Goal: Task Accomplishment & Management: Manage account settings

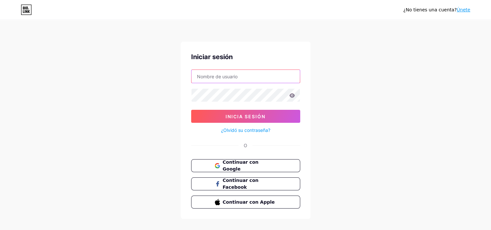
type input "traumaxe"
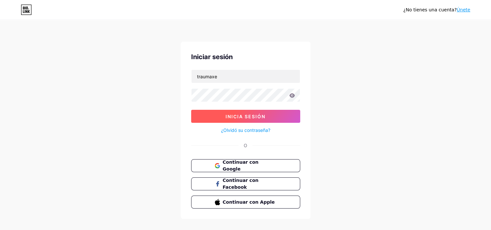
click at [265, 116] on span "Inicia sesión" at bounding box center [246, 117] width 40 height 6
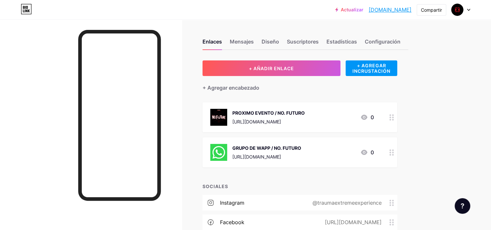
click at [391, 118] on icon at bounding box center [392, 117] width 5 height 6
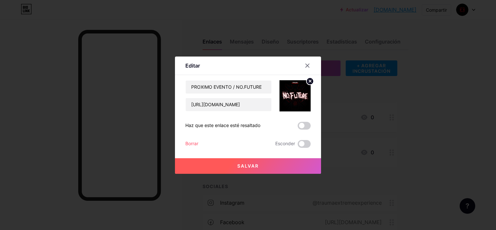
click at [311, 81] on circle at bounding box center [309, 81] width 7 height 7
click at [299, 96] on icon at bounding box center [299, 96] width 0 height 2
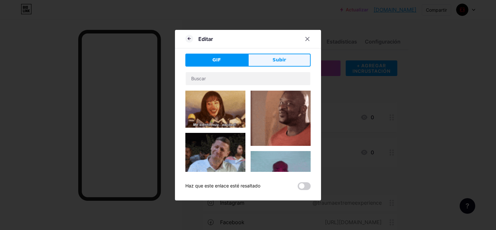
click at [291, 64] on button "Subir" at bounding box center [279, 60] width 63 height 13
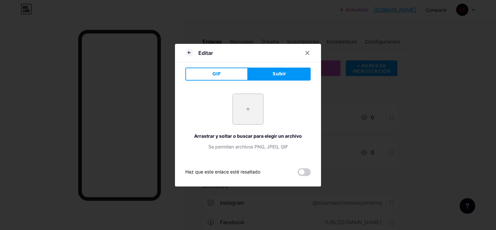
click at [239, 117] on input "file" at bounding box center [248, 109] width 31 height 31
type input "C:\fakepath\FOTO PERFIL.png"
click at [283, 74] on span "Subir" at bounding box center [280, 73] width 14 height 7
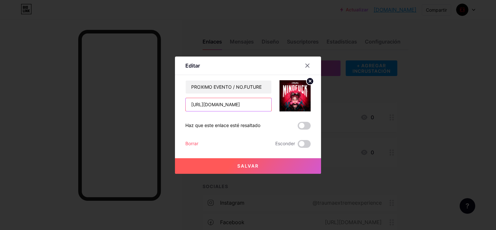
click at [251, 104] on input "[URL][DOMAIN_NAME]" at bounding box center [229, 104] width 86 height 13
click at [263, 86] on input "PROXIMO EVENTO / NO.FUTURE" at bounding box center [229, 87] width 86 height 13
drag, startPoint x: 264, startPoint y: 86, endPoint x: 173, endPoint y: 86, distance: 90.9
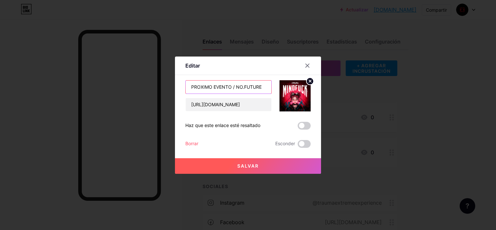
click at [173, 86] on div "Editar Content YouTube Play YouTube video without leaving your page. ADD Vimeo …" at bounding box center [248, 115] width 496 height 230
type input "b"
type input "TICKETS MINDFUCK"
click at [248, 105] on input "[URL][DOMAIN_NAME]" at bounding box center [229, 104] width 86 height 13
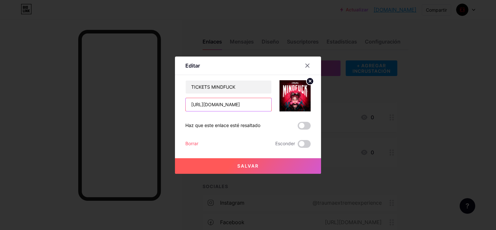
click at [248, 105] on input "[URL][DOMAIN_NAME]" at bounding box center [229, 104] width 86 height 13
paste input "[DOMAIN_NAME][URL]"
type input "[URL][DOMAIN_NAME]"
click at [306, 122] on span at bounding box center [304, 126] width 13 height 8
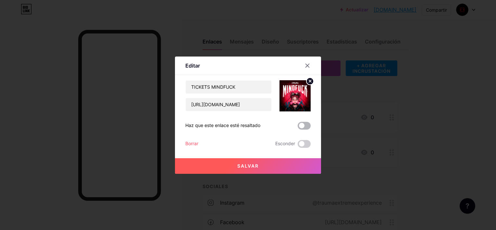
click at [298, 127] on input "checkbox" at bounding box center [298, 127] width 0 height 0
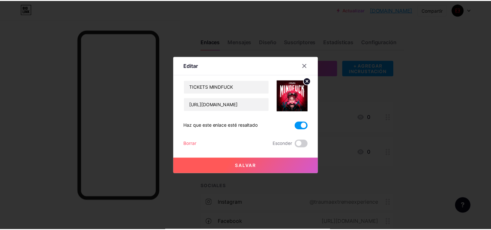
scroll to position [0, 0]
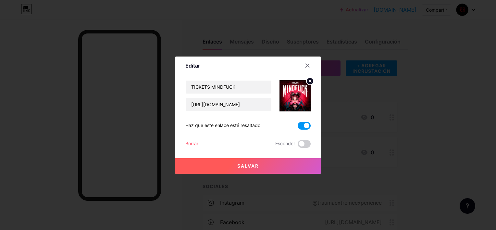
click at [244, 165] on span "Salvar" at bounding box center [247, 166] width 21 height 6
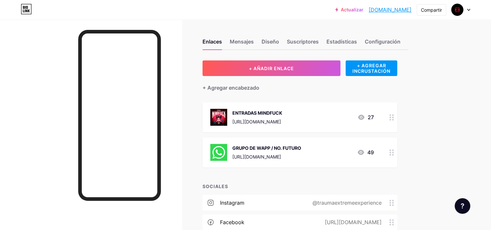
click at [386, 151] on div at bounding box center [391, 152] width 11 height 30
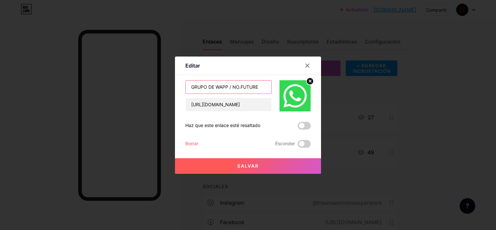
drag, startPoint x: 261, startPoint y: 86, endPoint x: 184, endPoint y: 82, distance: 77.0
click at [184, 82] on div "Editar Content YouTube Play YouTube video without leaving your page. ADD Vimeo …" at bounding box center [248, 114] width 146 height 117
type input "W"
type input "GPO WAPP TRAUMA OFICIAL"
click at [249, 170] on button "Salvar" at bounding box center [248, 166] width 146 height 16
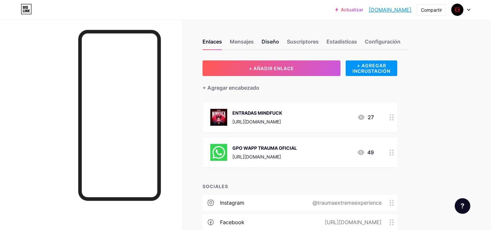
click at [279, 42] on div "Diseño" at bounding box center [271, 44] width 18 height 12
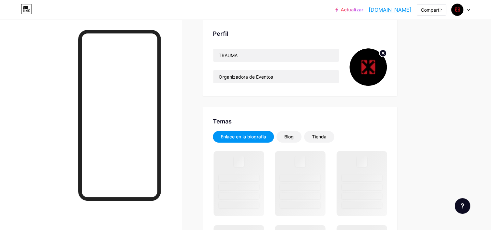
scroll to position [54, 0]
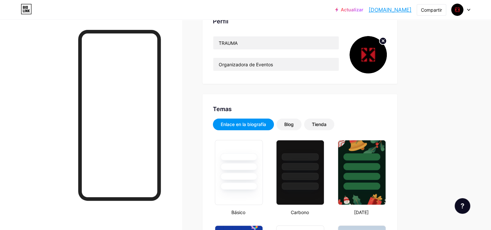
type input "#bb1621"
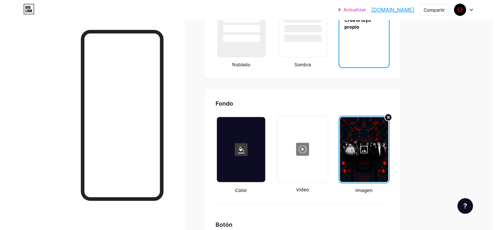
scroll to position [812, 0]
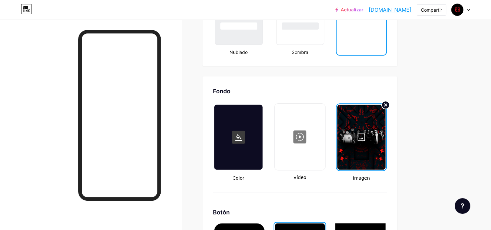
click at [387, 104] on icon at bounding box center [386, 105] width 3 height 3
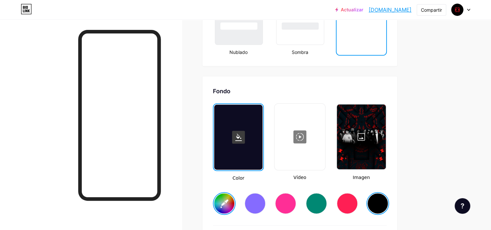
click at [299, 135] on div at bounding box center [299, 136] width 49 height 65
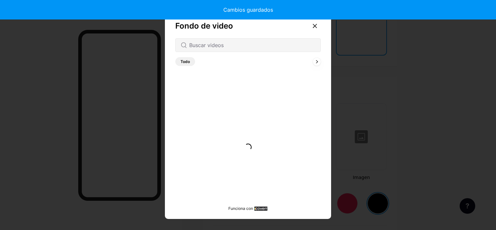
type input "#ffffff"
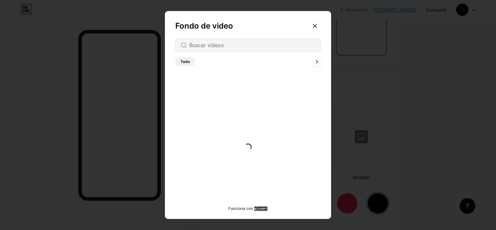
click at [315, 64] on div at bounding box center [317, 61] width 8 height 8
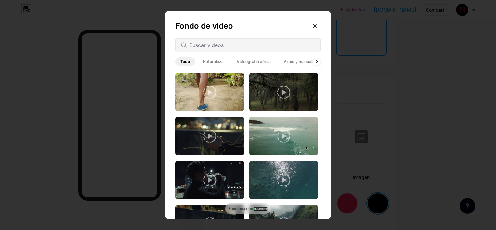
scroll to position [939, 0]
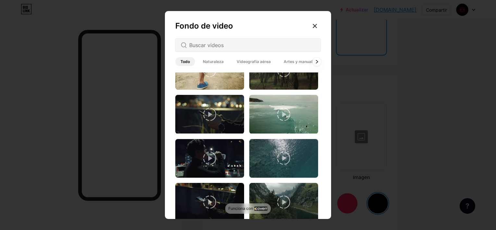
click at [317, 60] on icon at bounding box center [317, 62] width 3 height 4
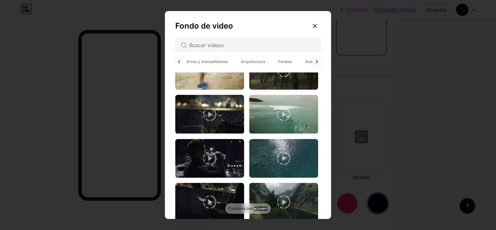
scroll to position [0, 101]
click at [317, 60] on span "Animado" at bounding box center [309, 61] width 27 height 9
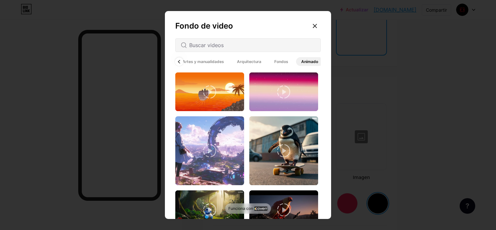
click at [176, 62] on div at bounding box center [179, 61] width 8 height 8
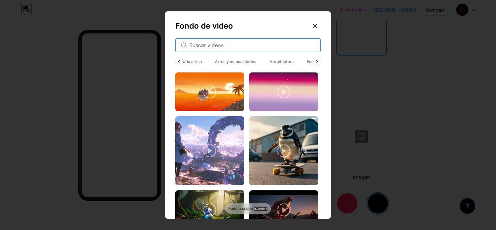
click at [227, 45] on input "text" at bounding box center [252, 45] width 126 height 8
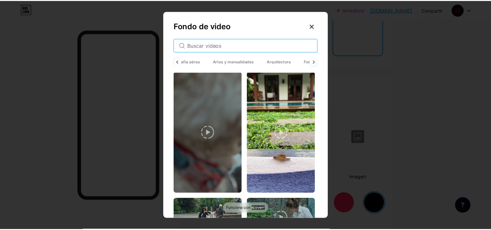
scroll to position [1055, 0]
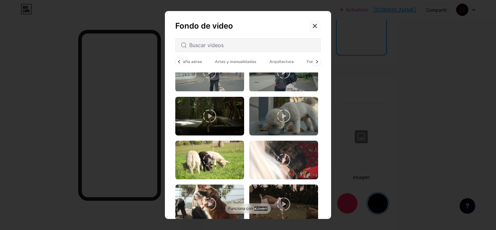
click at [315, 24] on icon at bounding box center [314, 25] width 5 height 5
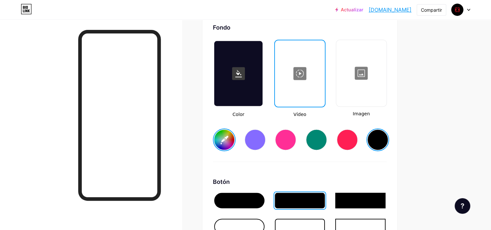
scroll to position [866, 0]
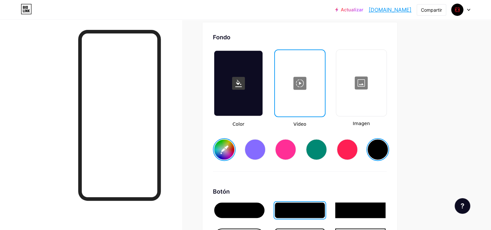
click at [295, 74] on div at bounding box center [300, 83] width 48 height 65
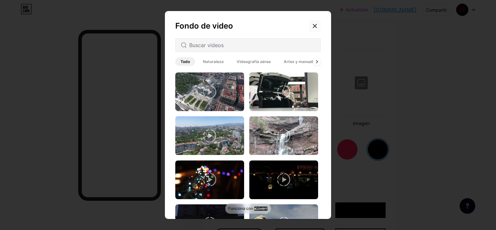
click at [317, 28] on icon at bounding box center [314, 25] width 5 height 5
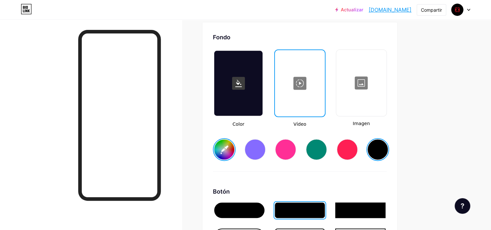
click at [351, 94] on div at bounding box center [361, 82] width 49 height 65
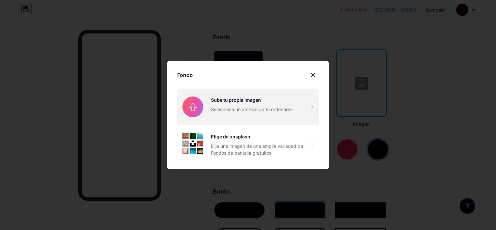
click at [242, 107] on input "file" at bounding box center [248, 107] width 142 height 36
type input "C:\fakepath\MINDFUCK REEL 1.mp4"
click at [291, 95] on input "file" at bounding box center [248, 107] width 142 height 36
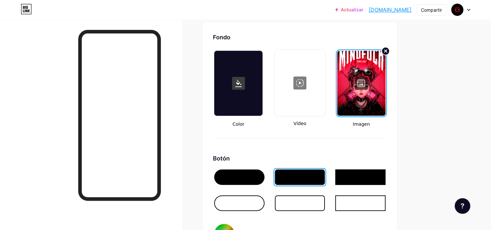
click at [386, 50] on icon at bounding box center [386, 51] width 3 height 3
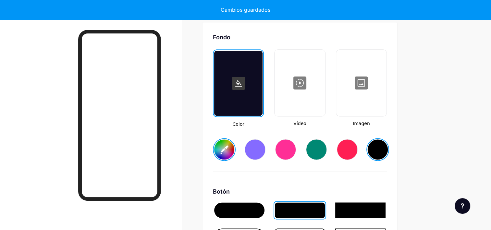
click at [361, 85] on div at bounding box center [361, 82] width 49 height 65
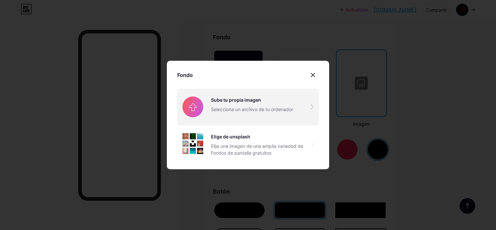
click at [203, 104] on input "file" at bounding box center [248, 107] width 142 height 36
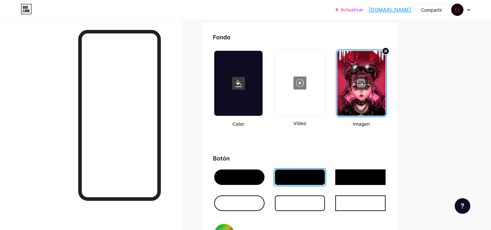
click at [385, 50] on icon at bounding box center [386, 51] width 2 height 2
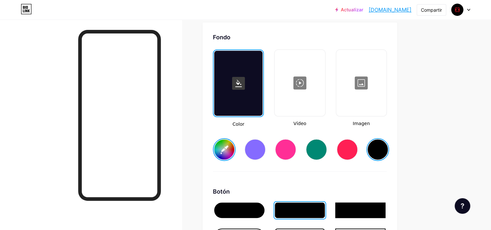
click at [363, 88] on div at bounding box center [361, 82] width 49 height 65
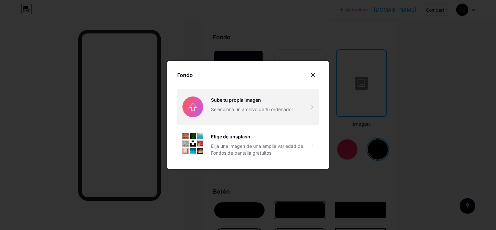
click at [231, 110] on input "file" at bounding box center [248, 107] width 142 height 36
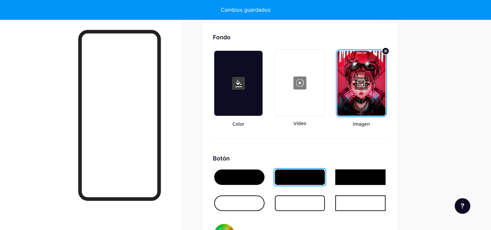
type input "#ffffff"
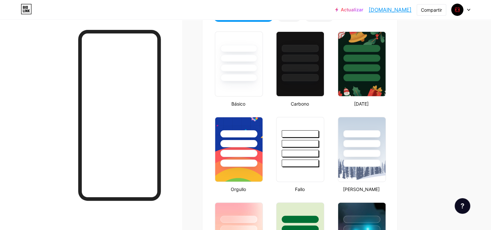
scroll to position [0, 0]
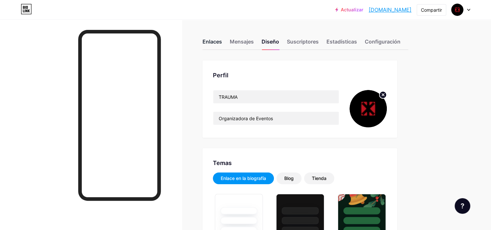
click at [217, 43] on div "Enlaces" at bounding box center [212, 44] width 19 height 12
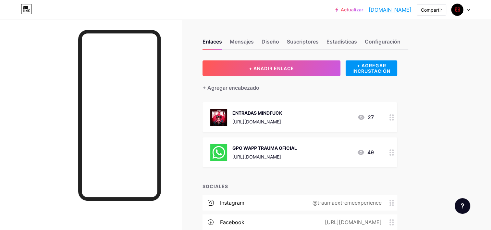
scroll to position [51, 0]
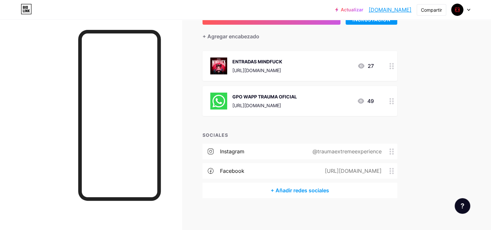
click at [297, 188] on div "+ Añadir redes sociales" at bounding box center [300, 190] width 195 height 16
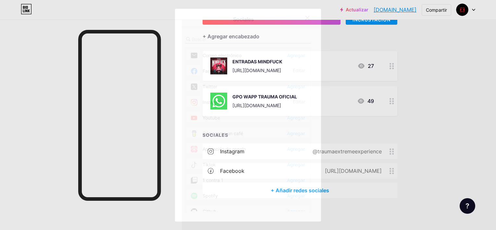
click at [215, 71] on font "Facebook" at bounding box center [213, 71] width 21 height 7
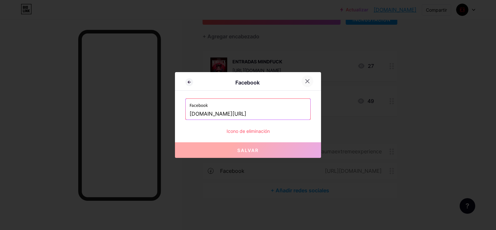
click at [308, 82] on icon at bounding box center [308, 82] width 4 height 4
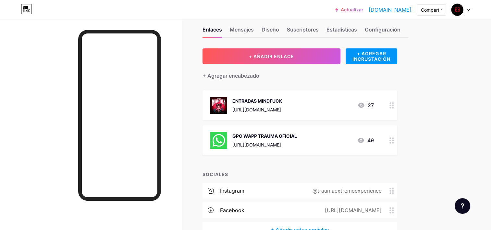
scroll to position [0, 0]
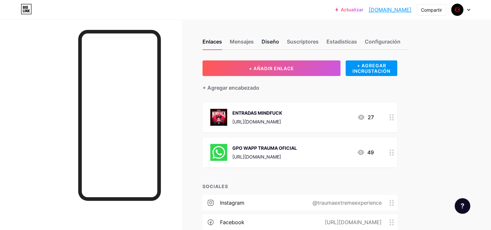
click at [275, 42] on div "Diseño" at bounding box center [271, 44] width 18 height 12
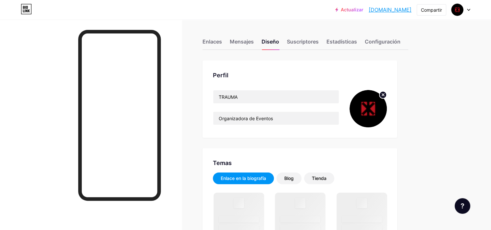
scroll to position [108, 0]
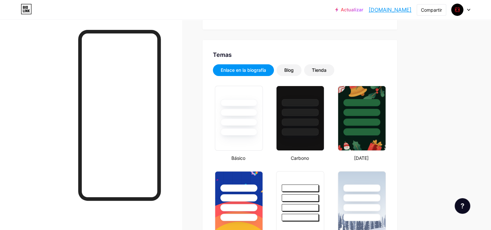
type input "#bb1621"
type input "#ffffff"
click at [293, 70] on div "Blog" at bounding box center [288, 70] width 9 height 6
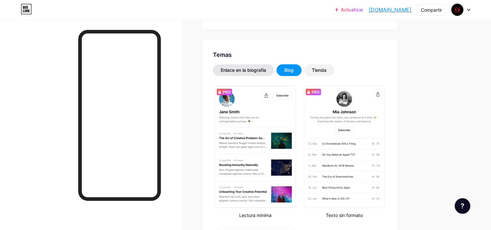
click at [262, 71] on div "Enlace en la biografía" at bounding box center [243, 70] width 45 height 6
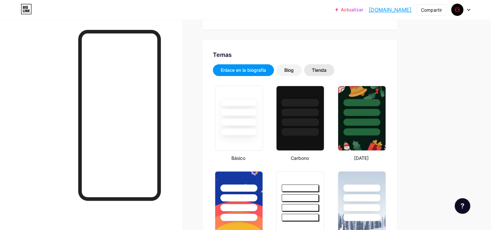
click at [316, 69] on div "Tienda" at bounding box center [319, 70] width 15 height 6
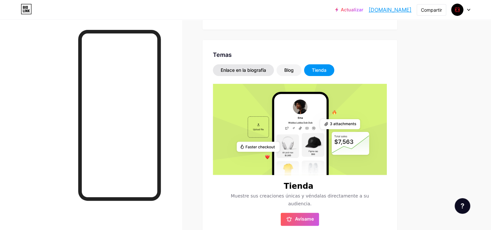
click at [248, 69] on div "Enlace en la biografía" at bounding box center [243, 70] width 45 height 6
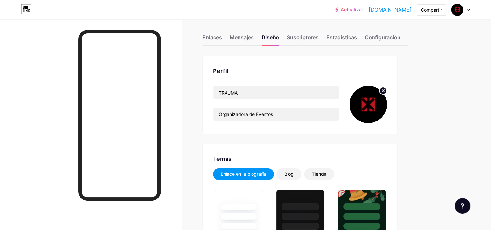
scroll to position [0, 0]
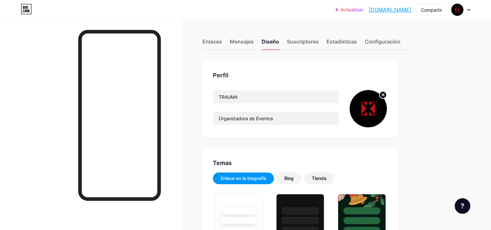
click at [396, 9] on link "[DOMAIN_NAME]" at bounding box center [390, 10] width 43 height 8
click at [429, 9] on div "Compartir" at bounding box center [431, 9] width 21 height 7
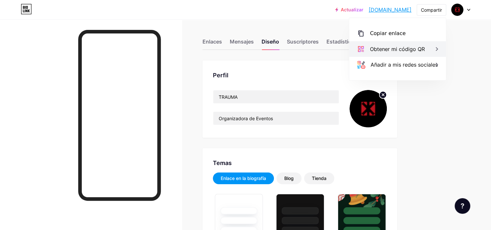
click at [406, 46] on div "Obtener mi código QR" at bounding box center [397, 49] width 55 height 8
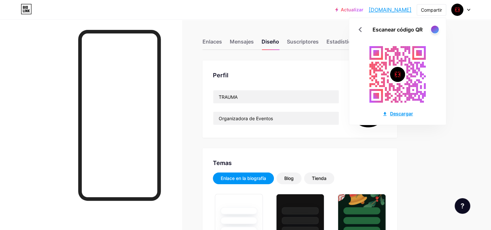
click at [399, 113] on font "Descargar" at bounding box center [401, 113] width 23 height 7
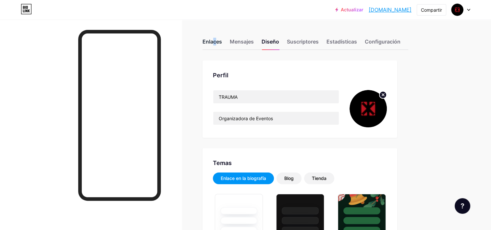
click at [212, 41] on div "Enlaces" at bounding box center [212, 44] width 19 height 12
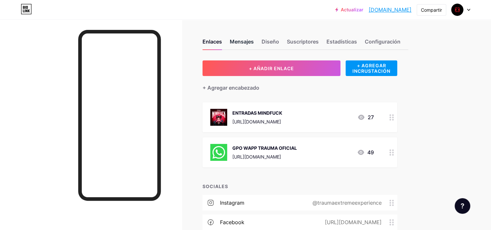
click at [249, 44] on div "Mensajes" at bounding box center [242, 44] width 24 height 12
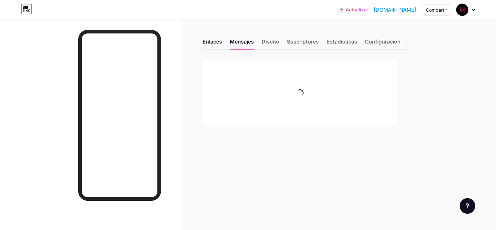
click at [216, 41] on div "Enlaces" at bounding box center [212, 44] width 19 height 12
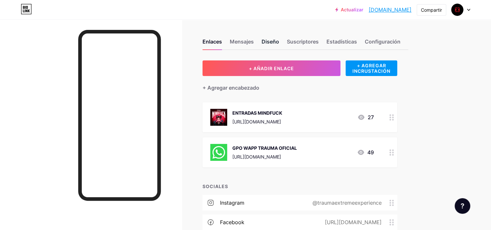
click at [275, 43] on div "Diseño" at bounding box center [271, 44] width 18 height 12
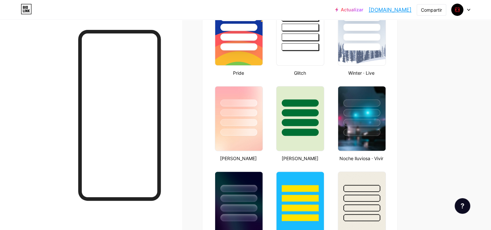
type input "#bb1621"
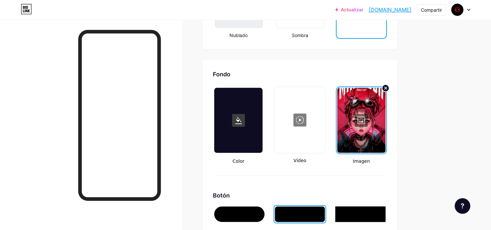
scroll to position [866, 0]
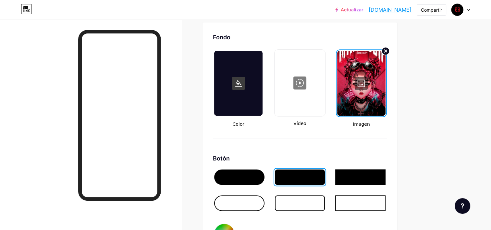
click at [386, 47] on circle at bounding box center [386, 51] width 8 height 8
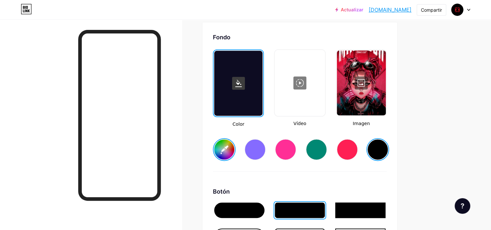
click at [368, 78] on div at bounding box center [361, 82] width 49 height 65
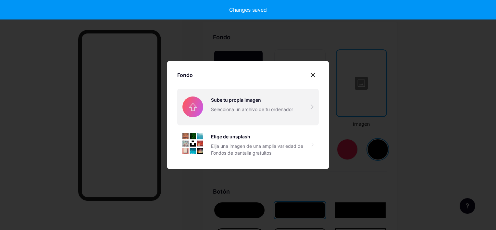
click at [213, 113] on input "file" at bounding box center [248, 107] width 142 height 36
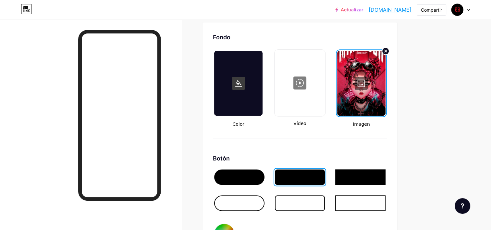
click at [372, 86] on div at bounding box center [361, 83] width 48 height 65
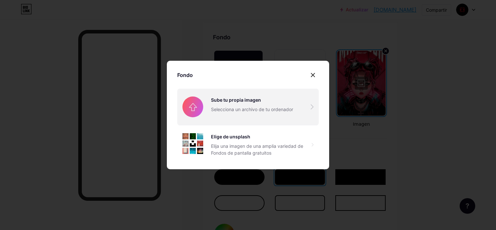
click at [209, 100] on input "file" at bounding box center [248, 107] width 142 height 36
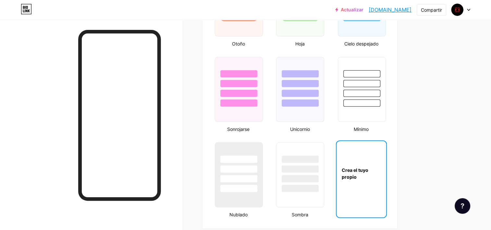
scroll to position [703, 0]
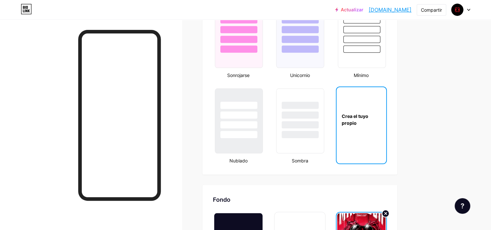
click at [363, 113] on div "Crea el tuyo propio" at bounding box center [362, 120] width 50 height 14
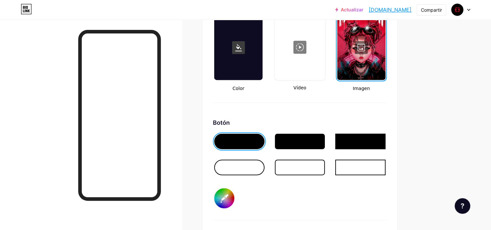
scroll to position [914, 0]
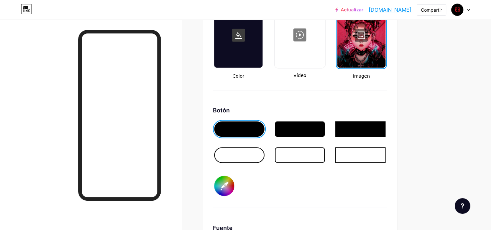
click at [297, 124] on div at bounding box center [300, 129] width 50 height 16
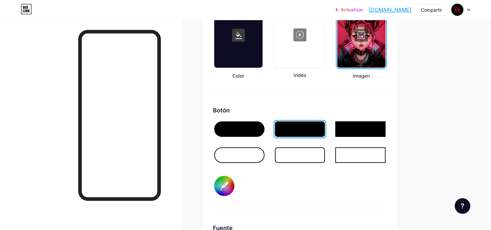
click at [299, 159] on div at bounding box center [300, 155] width 50 height 16
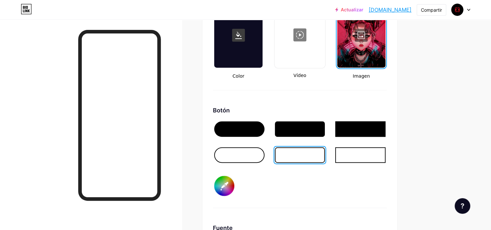
click at [302, 128] on div at bounding box center [300, 129] width 50 height 16
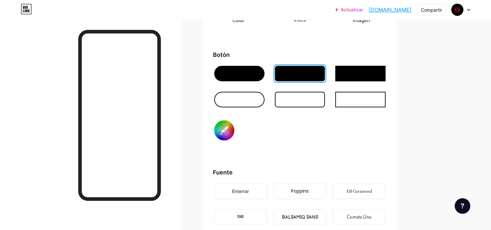
scroll to position [1022, 0]
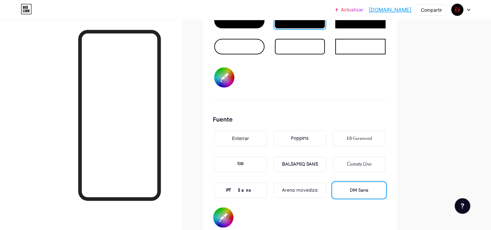
click at [250, 187] on div "PT Sans" at bounding box center [240, 190] width 53 height 16
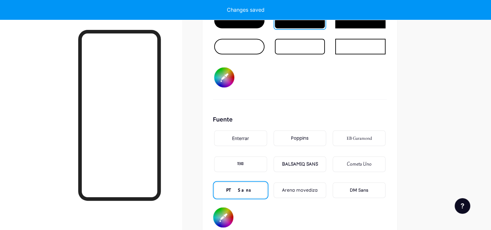
type input "#ffffff"
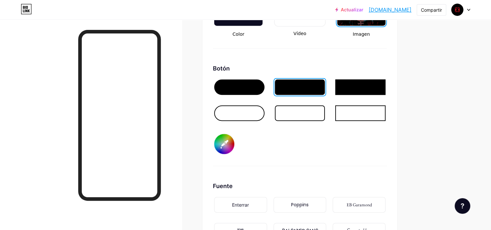
scroll to position [968, 0]
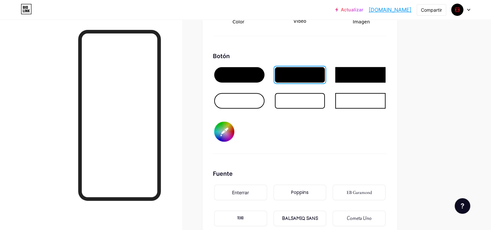
click at [226, 129] on input "#bb1621" at bounding box center [224, 131] width 20 height 20
type input "#825558"
type input "#ffffff"
type input "#815659"
type input "#ffffff"
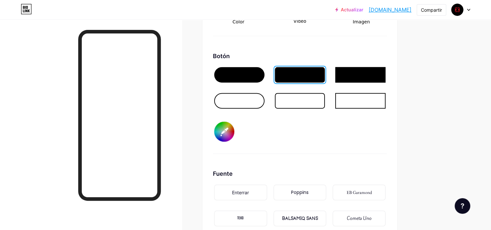
type input "#7f5759"
type input "#ffffff"
type input "#815a5d"
type input "#ffffff"
type input "#7d595b"
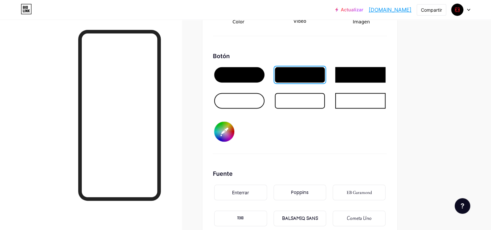
type input "#ffffff"
type input "#7b5b5d"
type input "#ffffff"
type input "#775a5c"
type input "#ffffff"
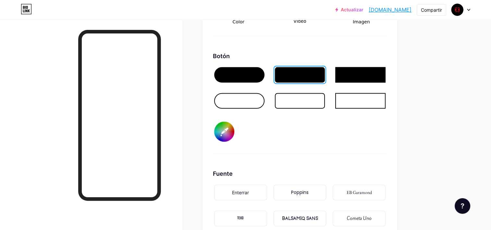
type input "#73595b"
type input "#ffffff"
type input "#6f5859"
type input "#ffffff"
type input "#6c5658"
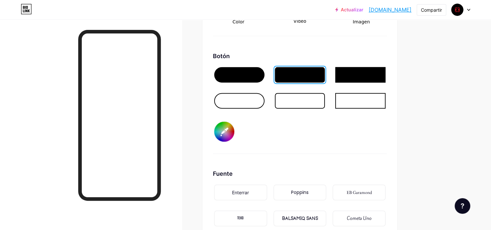
type input "#ffffff"
type input "#655354"
type input "#ffffff"
type input "#5f4f50"
type input "#ffffff"
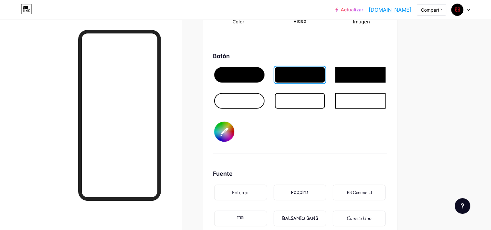
type input "#5a4e4f"
type input "#ffffff"
type input "#544a4b"
type input "#ffffff"
type input "#564d4d"
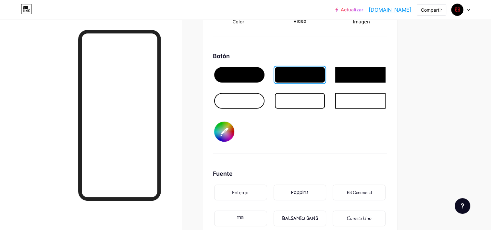
type input "#ffffff"
type input "#534b4c"
type input "#ffffff"
type input "#4d4747"
type input "#ffffff"
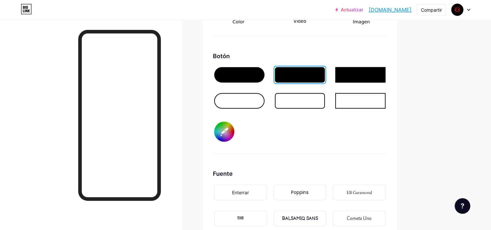
type input "#4c4848"
type input "#ffffff"
type input "#4a4546"
type input "#ffffff"
type input "#464344"
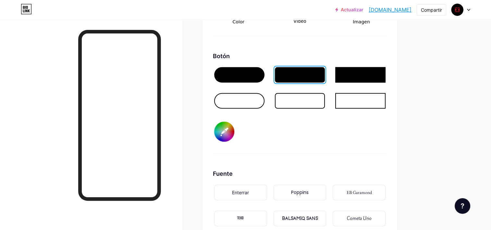
type input "#ffffff"
type input "#403f3f"
type input "#ffffff"
type input "#3b3a3a"
type input "#ffffff"
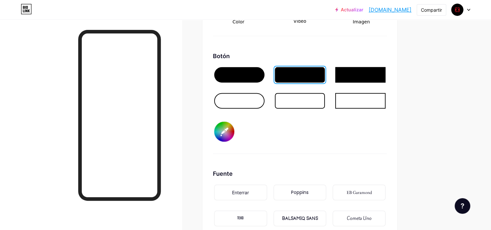
type input "#393838"
type input "#ffffff"
type input "#363636"
type input "#ffffff"
type input "#303030"
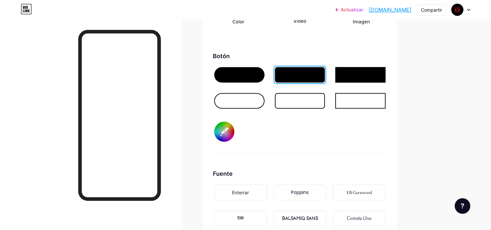
type input "#ffffff"
type input "#2e2e2e"
type input "#ffffff"
type input "#292929"
type input "#ffffff"
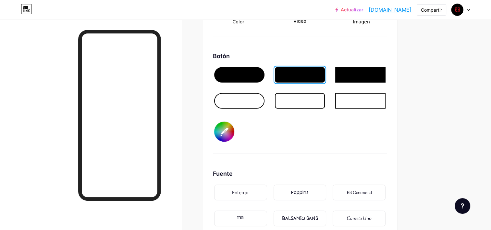
type input "#212121"
type input "#ffffff"
type input "#1c1c1c"
type input "#ffffff"
type input "#1a1a1a"
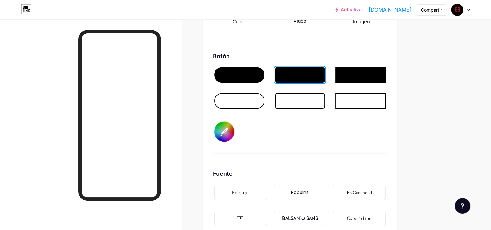
type input "#ffffff"
type input "#141414"
type input "#ffffff"
type input "#121212"
type input "#ffffff"
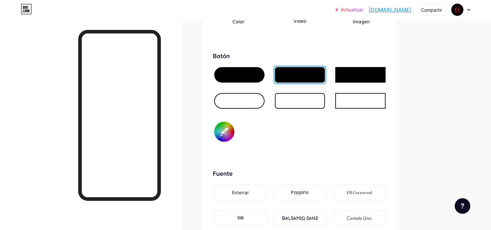
type input "#0f0f0f"
type input "#ffffff"
type input "#0d0d0d"
type input "#ffffff"
type input "#0a0a0a"
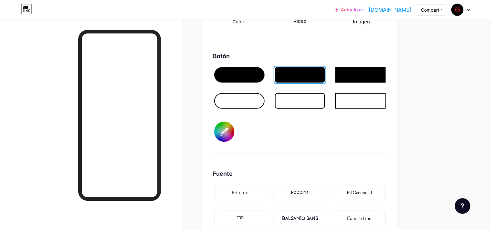
type input "#ffffff"
type input "#080808"
type input "#ffffff"
type input "#050505"
type input "#ffffff"
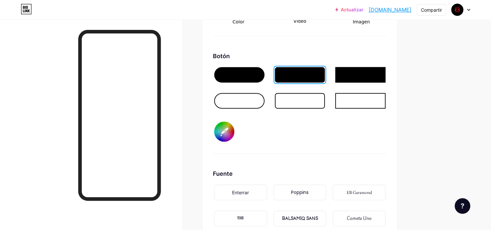
type input "#030303"
type input "#ffffff"
type input "#000000"
type input "#ffffff"
type input "#000000"
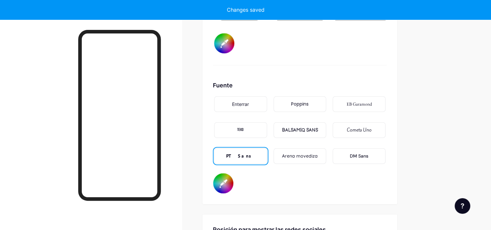
scroll to position [1076, 0]
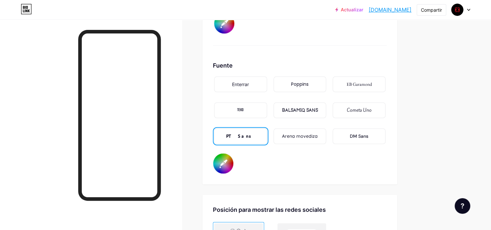
click at [223, 162] on input "#ffffff" at bounding box center [223, 163] width 20 height 20
click at [227, 164] on input "#ffffff" at bounding box center [223, 163] width 20 height 20
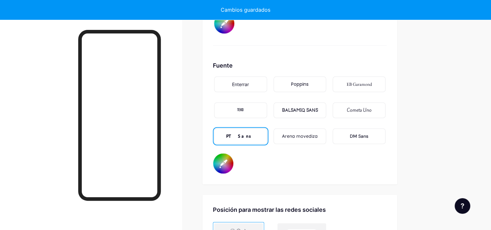
click at [291, 162] on div "Fuente Enterrar Poppins EB Garamond TEKO BALSAMIQ SANS Cometa Uno PT Sans Arena…" at bounding box center [300, 117] width 174 height 113
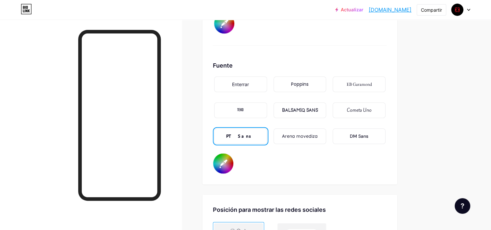
click at [225, 157] on input "#da2a52" at bounding box center [223, 163] width 20 height 20
type input "#ffffff"
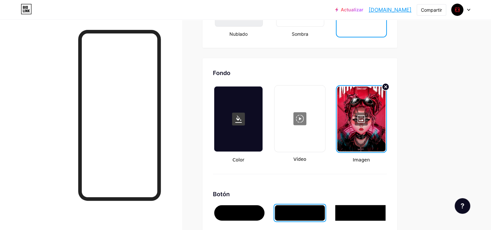
scroll to position [914, 0]
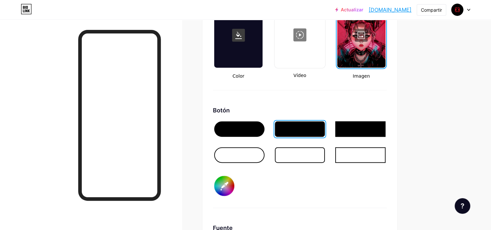
click at [224, 179] on input "#000000" at bounding box center [224, 186] width 20 height 20
drag, startPoint x: 331, startPoint y: 193, endPoint x: 318, endPoint y: 193, distance: 13.6
click at [331, 193] on div "Botón #ffffff" at bounding box center [300, 157] width 174 height 102
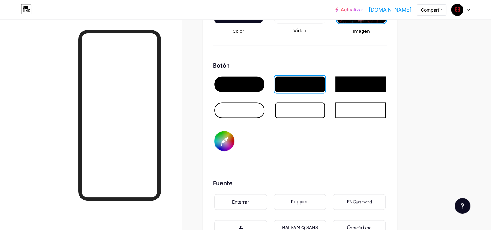
scroll to position [968, 0]
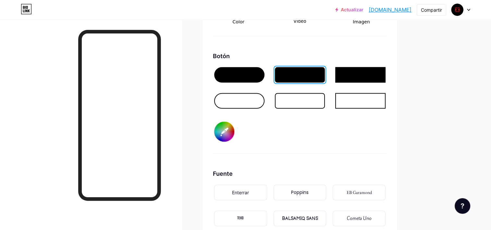
click at [226, 131] on input "#ffffff" at bounding box center [224, 131] width 20 height 20
type input "#bb1621"
click at [334, 128] on div "Botón #bb1621" at bounding box center [300, 103] width 174 height 102
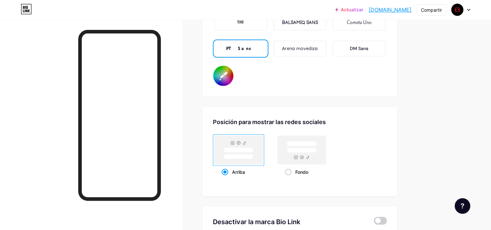
scroll to position [1153, 0]
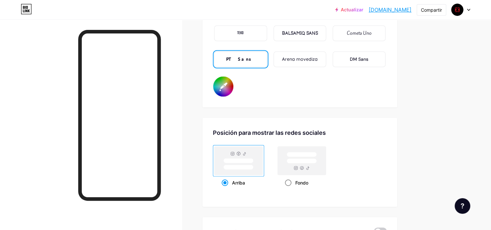
click at [287, 182] on span at bounding box center [288, 182] width 6 height 6
click at [287, 188] on input "Fondo" at bounding box center [287, 190] width 4 height 4
radio input "true"
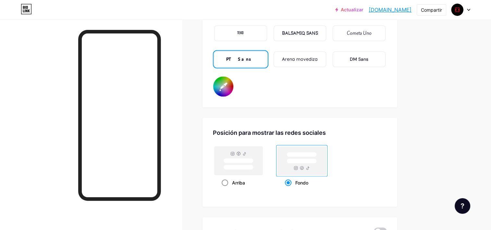
click at [225, 179] on span at bounding box center [225, 182] width 6 height 6
click at [225, 188] on input "Arriba" at bounding box center [224, 190] width 4 height 4
radio input "true"
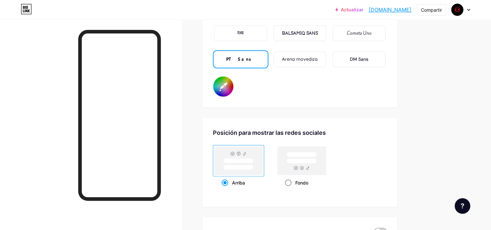
click at [287, 181] on span at bounding box center [288, 182] width 6 height 6
click at [287, 188] on input "Fondo" at bounding box center [287, 190] width 4 height 4
radio input "true"
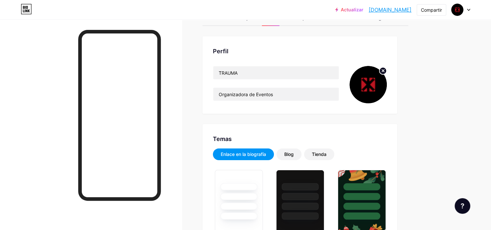
scroll to position [0, 0]
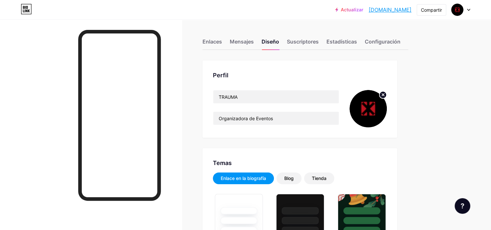
click at [181, 103] on div at bounding box center [91, 134] width 182 height 230
click at [398, 12] on link "[DOMAIN_NAME]" at bounding box center [390, 10] width 43 height 8
click at [214, 42] on div "Enlaces" at bounding box center [212, 44] width 19 height 12
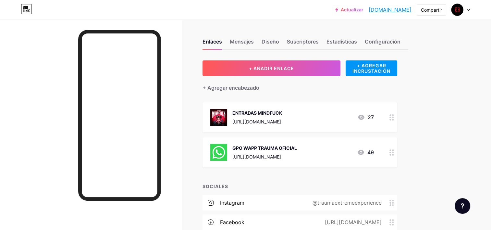
click at [427, 69] on div "Enlaces Mensajes Diseño Suscriptores Estadísticas Configuración + AÑADIR ENLACE…" at bounding box center [218, 150] width 436 height 262
click at [269, 41] on div "Diseño" at bounding box center [271, 44] width 18 height 12
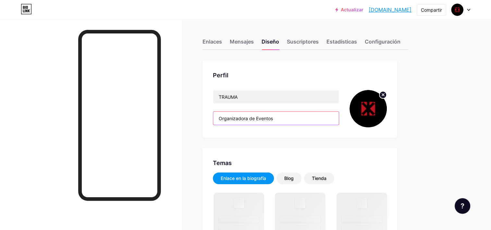
click at [283, 118] on input "Organizadora de Eventos" at bounding box center [276, 118] width 126 height 13
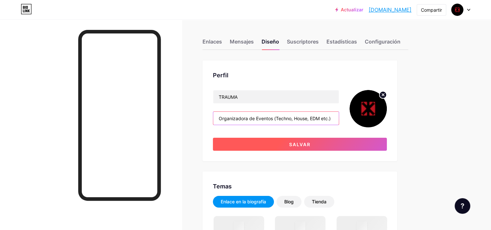
type input "Organizadora de Eventos (Techno, House, EDM etc.)"
click at [297, 144] on span "Salvar" at bounding box center [299, 145] width 21 height 6
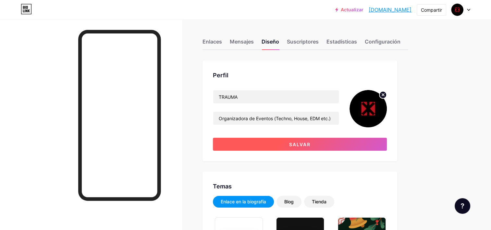
type input "#bb1621"
click at [313, 144] on button "Salvar" at bounding box center [300, 144] width 174 height 13
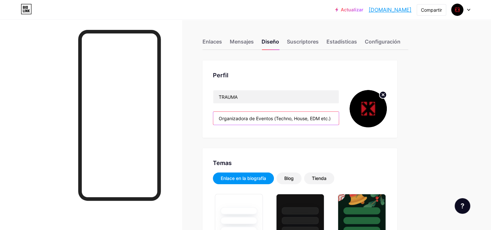
click at [274, 118] on input "Organizadora de Eventos (Techno, House, EDM etc.)" at bounding box center [276, 118] width 126 height 13
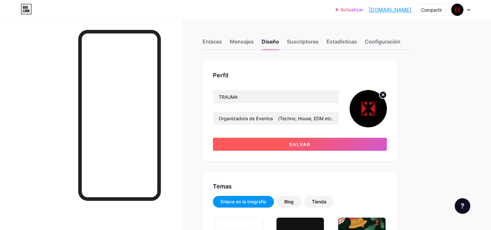
click at [281, 143] on button "Salvar" at bounding box center [300, 144] width 174 height 13
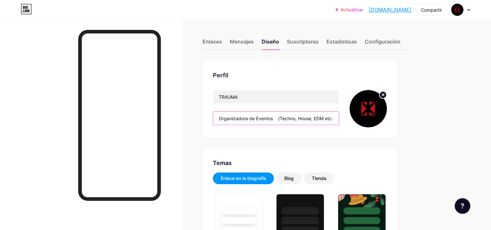
click at [277, 121] on input "Organizadora de Eventos (Techno, House, EDM etc.)" at bounding box center [276, 118] width 126 height 13
click at [278, 118] on input "Organizadora de Eventos (Techno, House, EDM etc.)" at bounding box center [276, 118] width 126 height 13
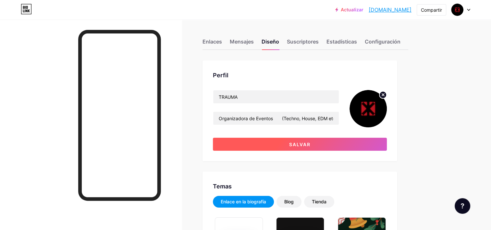
click at [286, 142] on button "Salvar" at bounding box center [300, 144] width 174 height 13
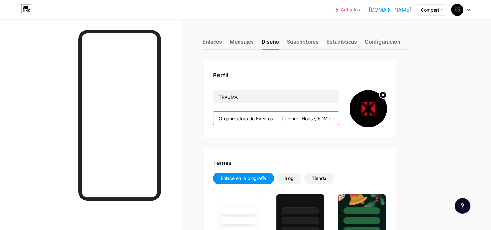
drag, startPoint x: 282, startPoint y: 119, endPoint x: 273, endPoint y: 117, distance: 8.9
click at [273, 117] on input "Organizadora de Eventos (Techno, House, EDM etc.)" at bounding box center [276, 118] width 126 height 13
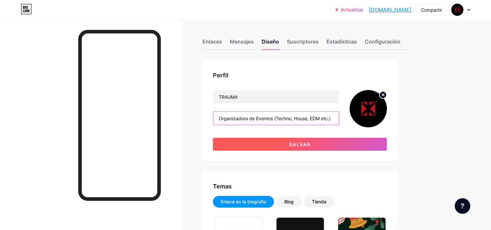
type input "Organizadora de Eventos (Techno, House, EDM etc.)"
click at [292, 146] on span "Salvar" at bounding box center [299, 145] width 21 height 6
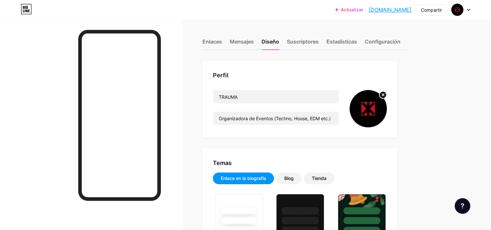
click at [211, 44] on div "Enlaces" at bounding box center [212, 44] width 19 height 12
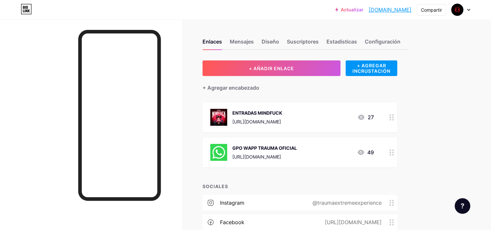
scroll to position [51, 0]
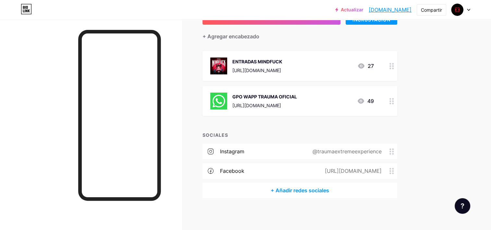
click at [219, 100] on img at bounding box center [218, 101] width 17 height 17
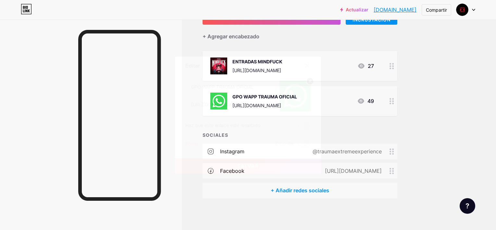
click at [310, 80] on circle at bounding box center [309, 81] width 7 height 7
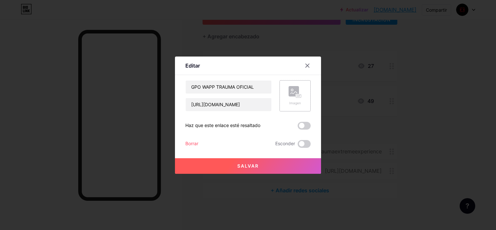
click at [297, 92] on rect at bounding box center [294, 91] width 10 height 10
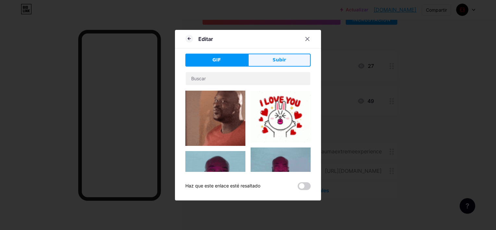
click at [260, 56] on button "Subir" at bounding box center [279, 60] width 63 height 13
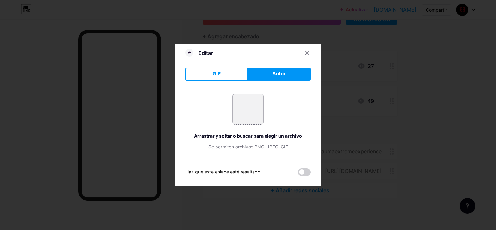
click at [250, 108] on input "file" at bounding box center [248, 109] width 31 height 31
type input "C:\fakepath\THE PERFECT ORDER.png"
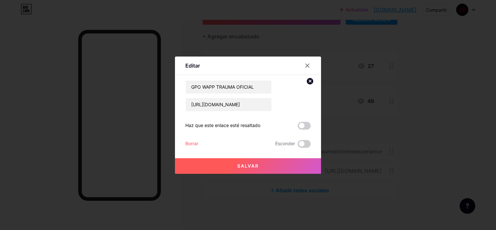
click at [245, 166] on span "Salvar" at bounding box center [247, 166] width 21 height 6
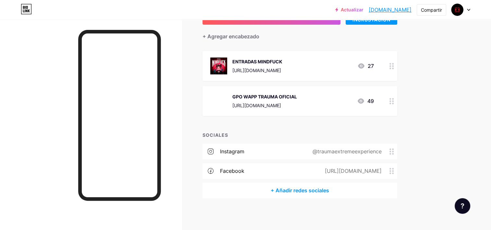
click at [434, 103] on div "Enlaces Mensajes Diseño Suscriptores Estadísticas Configuración + AÑADIR ENLACE…" at bounding box center [218, 99] width 436 height 262
click at [384, 150] on div "@traumaextremeexperience" at bounding box center [345, 151] width 87 height 8
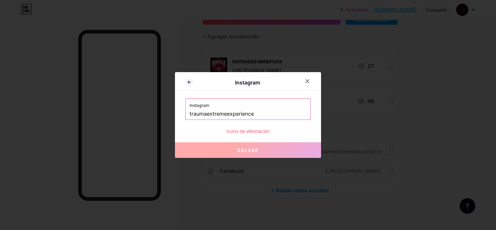
drag, startPoint x: 262, startPoint y: 114, endPoint x: 150, endPoint y: 114, distance: 112.7
click at [150, 114] on div "Instagram Instagram traumaextremeexperience Icono de eliminación [PERSON_NAME]" at bounding box center [248, 115] width 496 height 230
click at [309, 81] on icon at bounding box center [307, 81] width 5 height 5
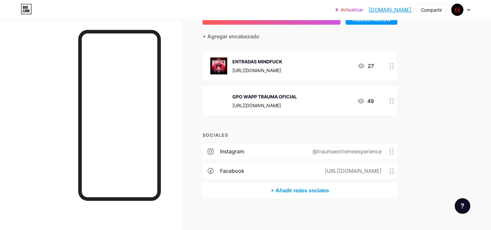
click at [391, 152] on icon at bounding box center [392, 151] width 5 height 6
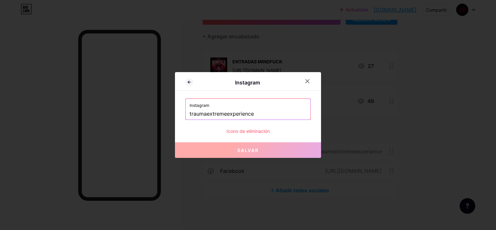
click at [245, 131] on div "Icono de eliminación" at bounding box center [247, 131] width 125 height 7
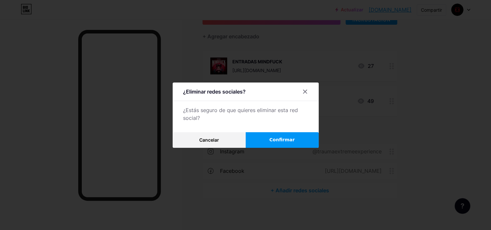
click at [275, 141] on span "Confirmar" at bounding box center [281, 139] width 25 height 7
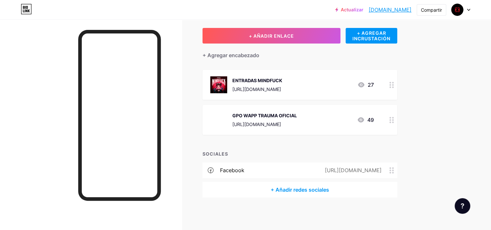
scroll to position [32, 0]
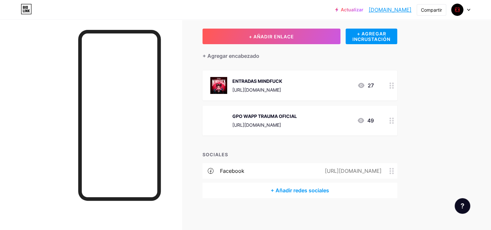
click at [390, 170] on circle at bounding box center [391, 171] width 2 height 2
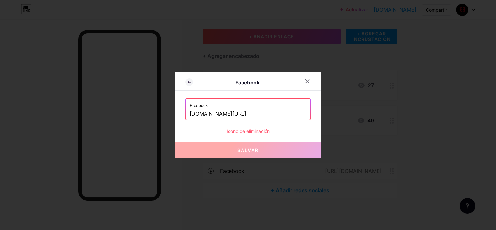
click at [251, 131] on div "Icono de eliminación" at bounding box center [247, 131] width 125 height 7
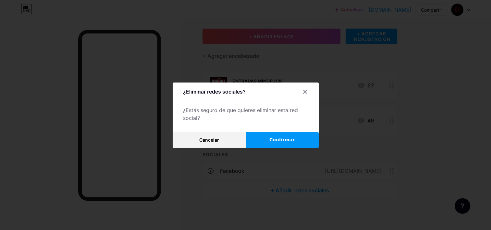
click at [265, 138] on button "Confirmar" at bounding box center [282, 140] width 73 height 16
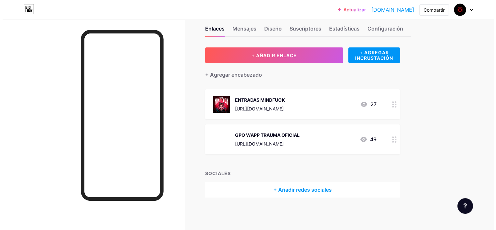
scroll to position [12, 0]
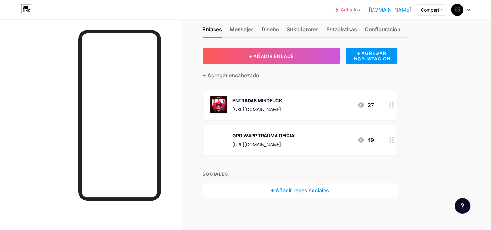
click at [434, 109] on div "Enlaces Mensajes Diseño Suscriptores Estadísticas Configuración + AÑADIR ENLACE…" at bounding box center [218, 118] width 436 height 223
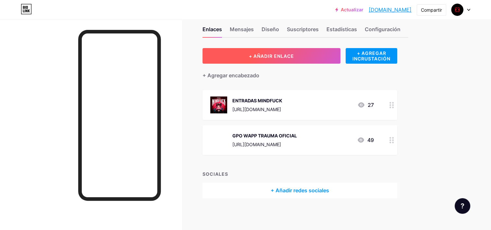
click at [257, 59] on button "+ AÑADIR ENLACE" at bounding box center [272, 56] width 138 height 16
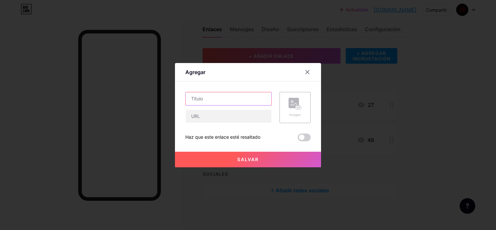
click at [241, 97] on input "text" at bounding box center [229, 98] width 86 height 13
type input "INSTAGRAM"
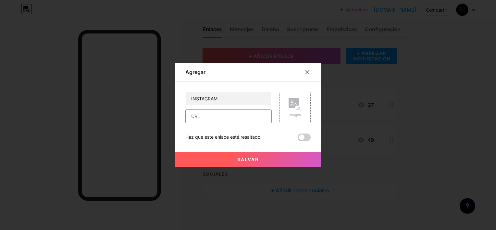
click at [229, 117] on input "text" at bounding box center [229, 116] width 86 height 13
paste input "[URL][DOMAIN_NAME]"
type input "[URL][DOMAIN_NAME]"
click at [301, 104] on icon at bounding box center [295, 104] width 13 height 12
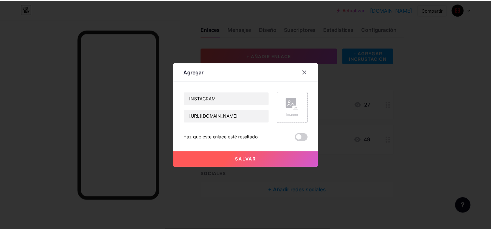
scroll to position [0, 0]
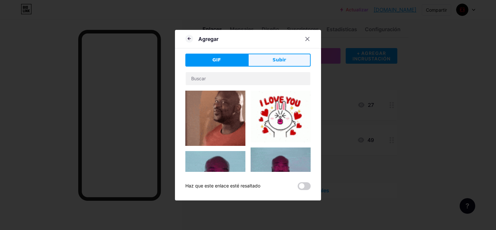
click at [282, 57] on span "Subir" at bounding box center [280, 59] width 14 height 7
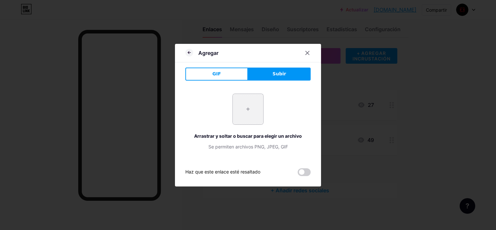
click at [237, 101] on input "file" at bounding box center [248, 109] width 31 height 31
type input "C:\fakepath\ig.png"
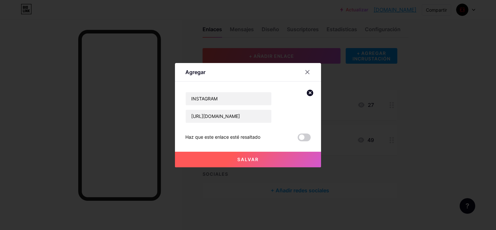
click at [251, 162] on button "Salvar" at bounding box center [248, 160] width 146 height 16
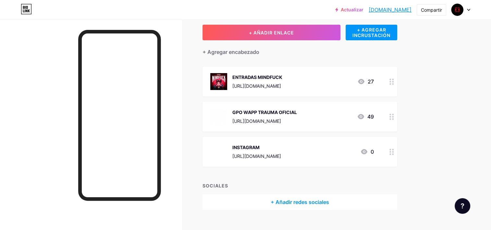
scroll to position [47, 0]
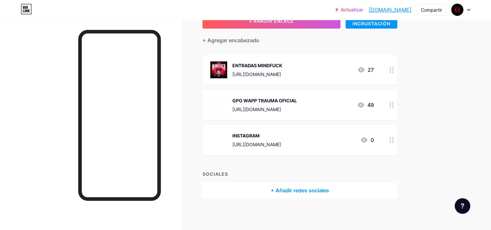
click at [293, 192] on div "+ Añadir redes sociales" at bounding box center [300, 190] width 195 height 16
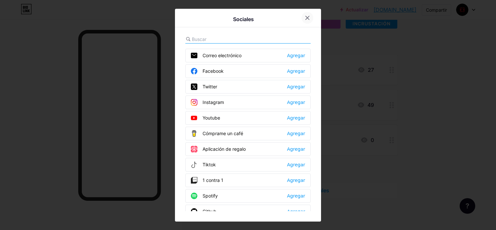
click at [306, 16] on icon at bounding box center [307, 17] width 5 height 5
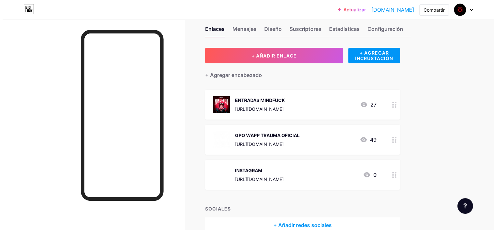
scroll to position [0, 0]
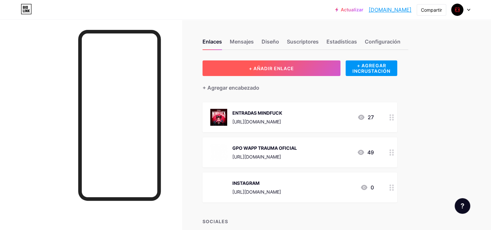
click at [255, 66] on span "+ AÑADIR ENLACE" at bounding box center [271, 69] width 45 height 6
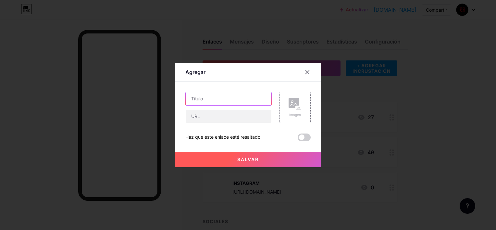
click at [229, 97] on input "text" at bounding box center [229, 98] width 86 height 13
type input "FACEBOOK"
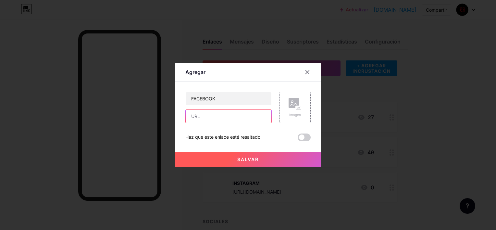
click at [214, 119] on input "text" at bounding box center [229, 116] width 86 height 13
paste input "[URL][DOMAIN_NAME]"
type input "[URL][DOMAIN_NAME]"
click at [301, 110] on div "Imagen" at bounding box center [295, 107] width 13 height 19
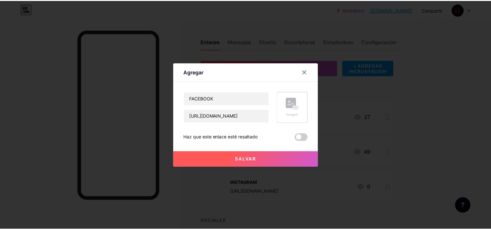
scroll to position [0, 0]
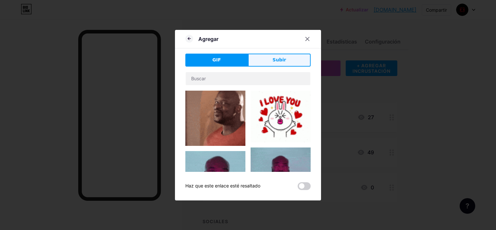
click at [290, 59] on button "Subir" at bounding box center [279, 60] width 63 height 13
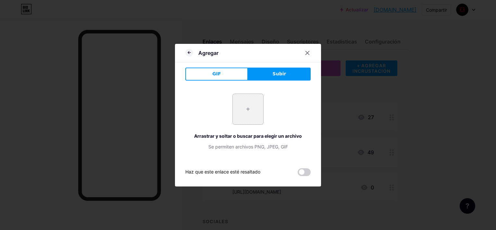
click at [240, 113] on input "file" at bounding box center [248, 109] width 31 height 31
type input "C:\fakepath\fa.png"
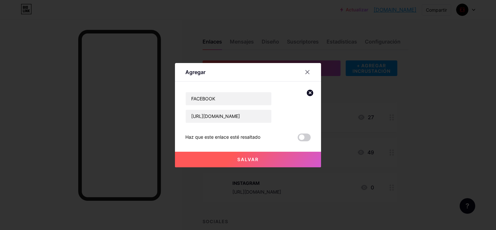
click at [241, 157] on span "Salvar" at bounding box center [247, 159] width 21 height 6
